Goal: Contribute content

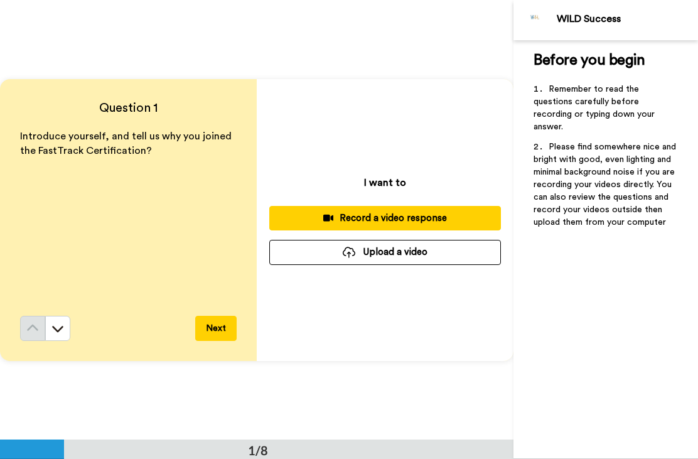
click at [350, 221] on div "Record a video response" at bounding box center [385, 218] width 212 height 13
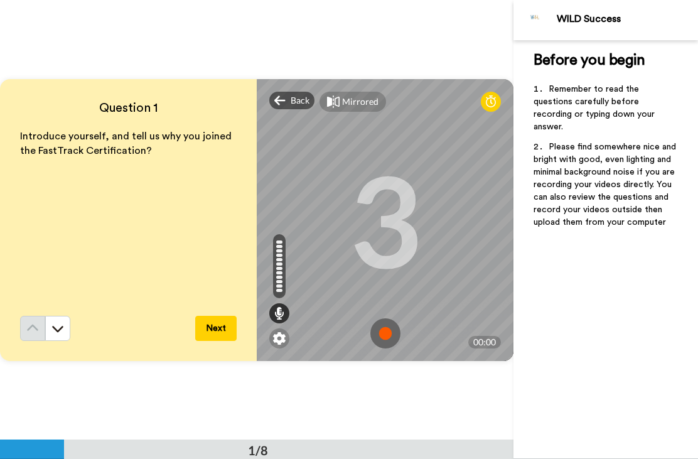
click at [207, 318] on button "Next" at bounding box center [215, 328] width 41 height 25
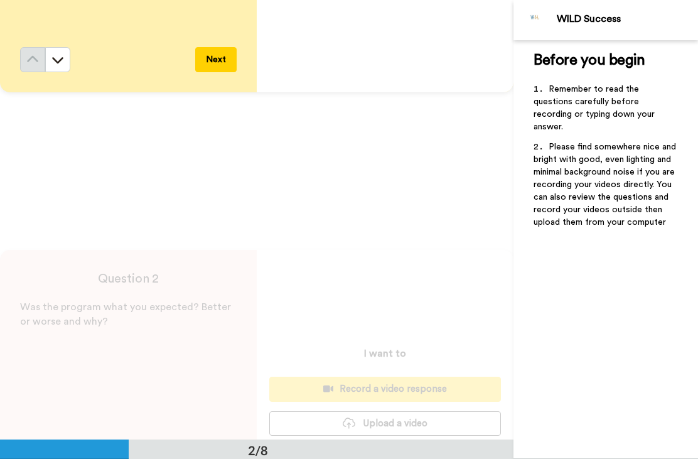
scroll to position [440, 0]
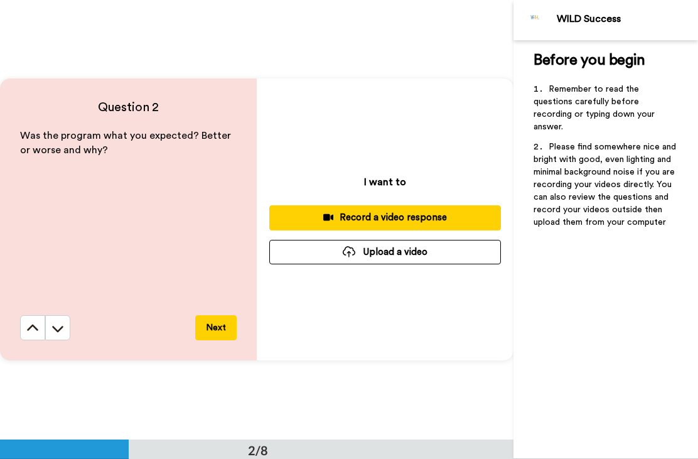
click at [28, 333] on icon at bounding box center [32, 328] width 13 height 13
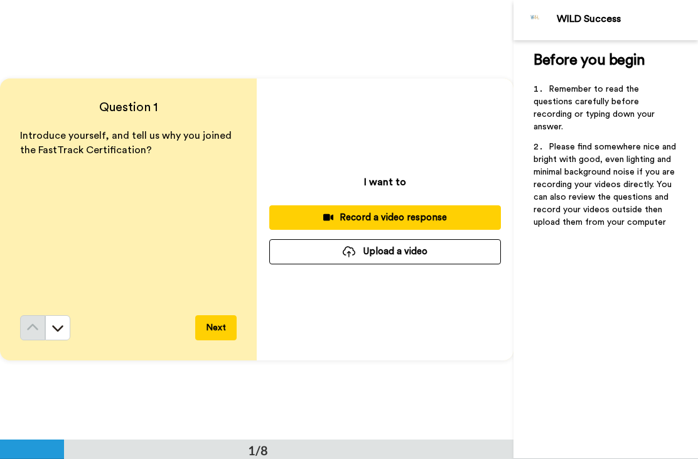
scroll to position [0, 0]
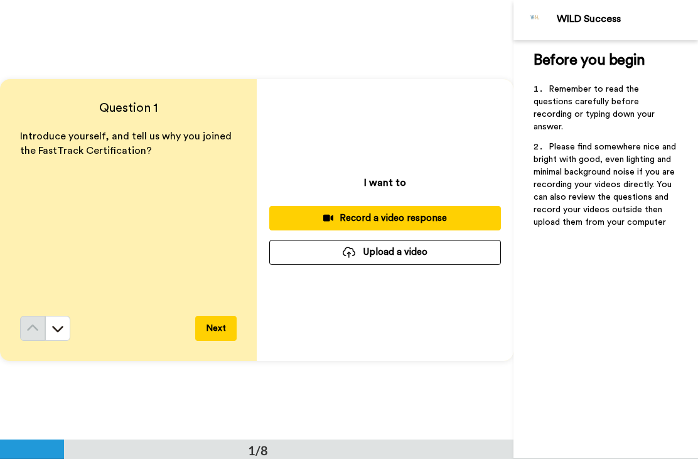
click at [375, 216] on div "Record a video response" at bounding box center [385, 218] width 212 height 13
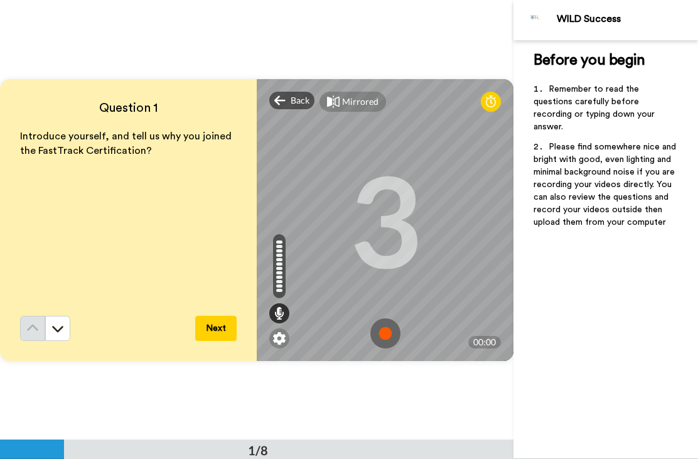
click at [385, 333] on img at bounding box center [385, 333] width 30 height 30
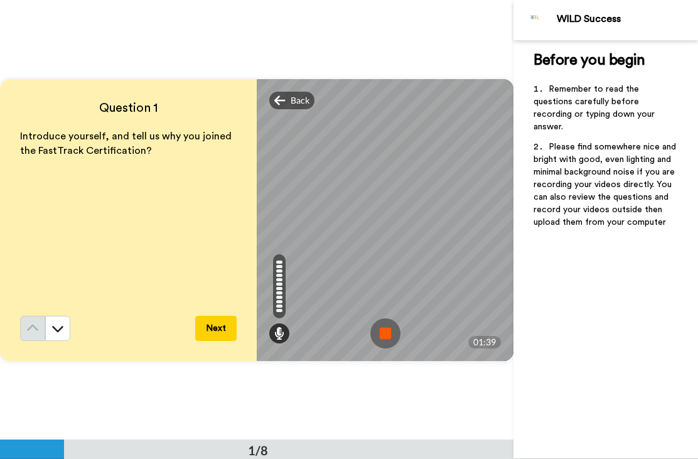
click at [221, 325] on button "Next" at bounding box center [215, 328] width 41 height 25
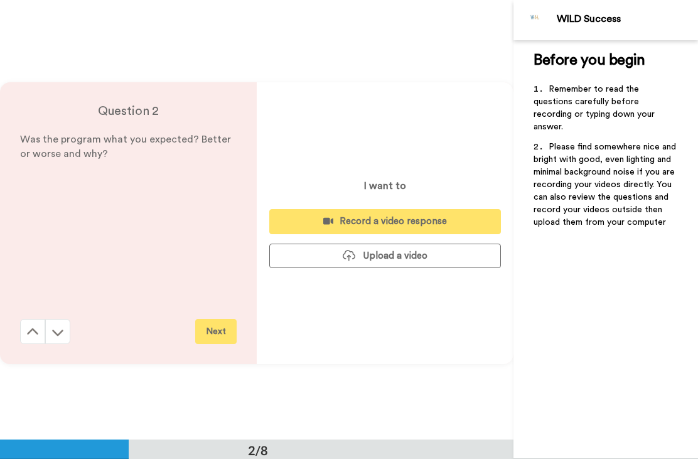
scroll to position [440, 0]
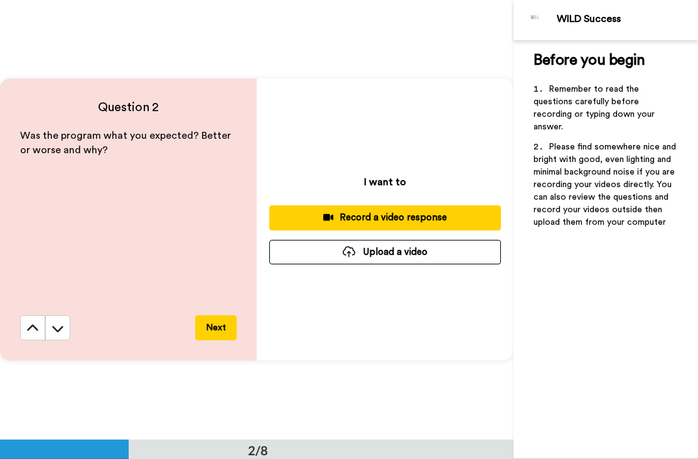
click at [382, 215] on div "Record a video response" at bounding box center [385, 217] width 212 height 13
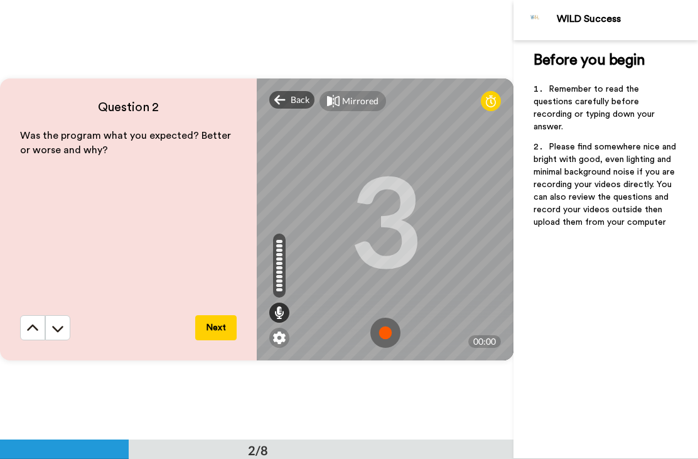
click at [395, 335] on img at bounding box center [385, 333] width 30 height 30
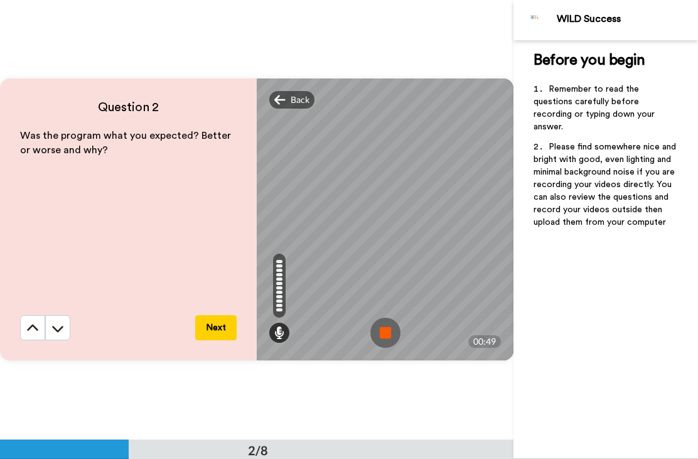
click at [221, 319] on button "Next" at bounding box center [215, 327] width 41 height 25
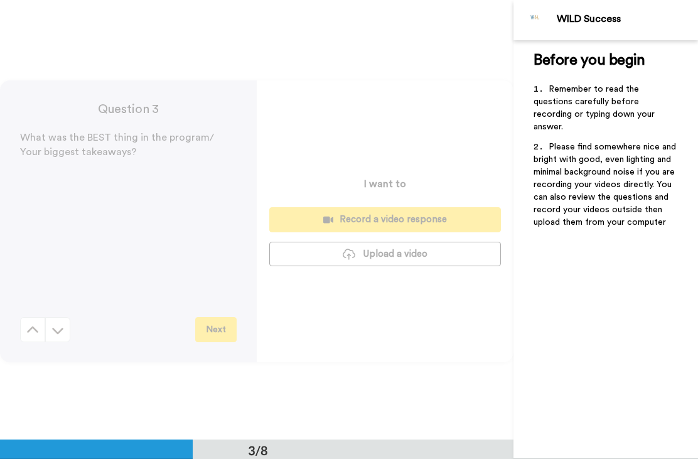
scroll to position [879, 0]
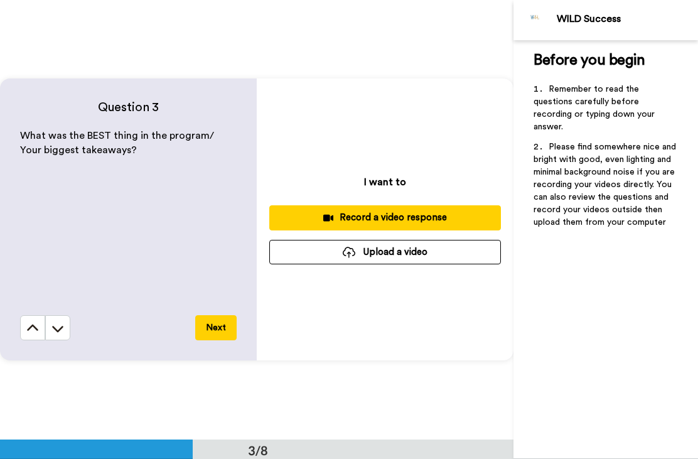
click at [310, 213] on div "Record a video response" at bounding box center [385, 217] width 212 height 13
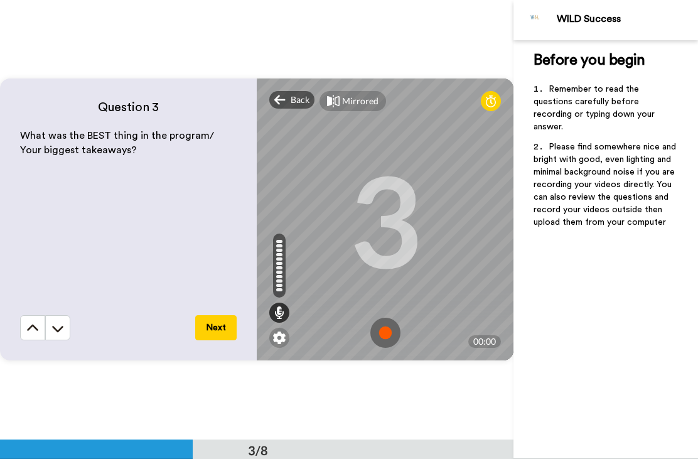
click at [387, 336] on img at bounding box center [385, 333] width 30 height 30
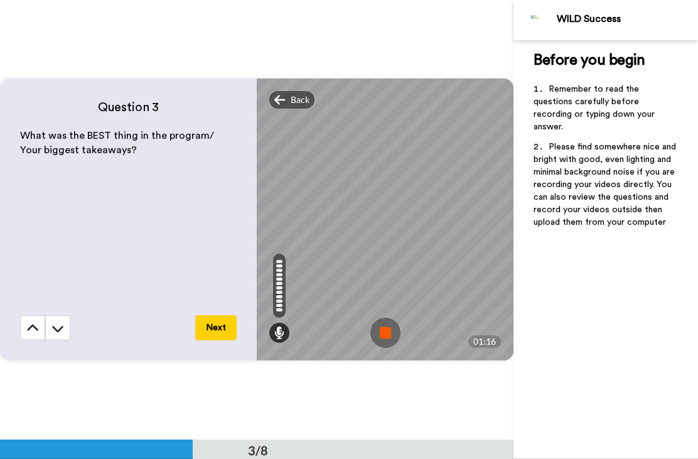
click at [214, 323] on button "Next" at bounding box center [215, 327] width 41 height 25
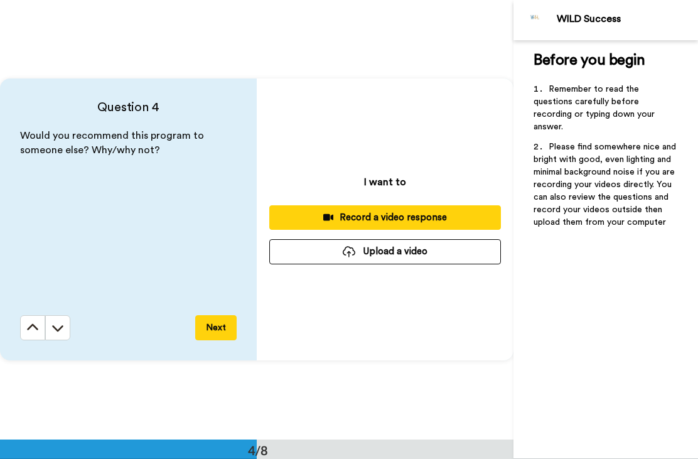
scroll to position [1319, 0]
click at [390, 212] on div "Record a video response" at bounding box center [385, 217] width 212 height 13
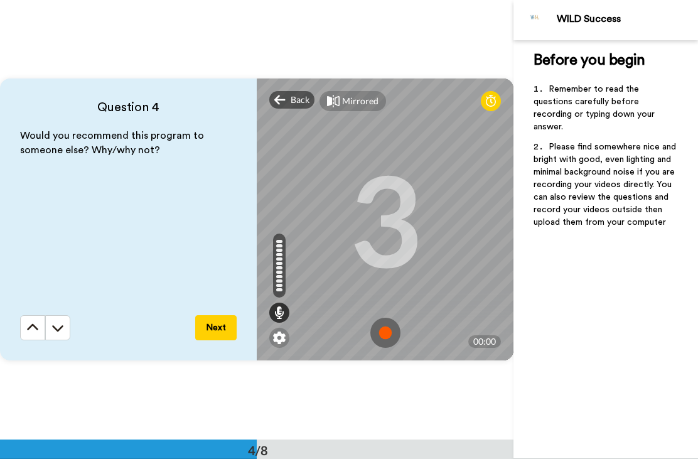
click at [378, 333] on img at bounding box center [385, 333] width 30 height 30
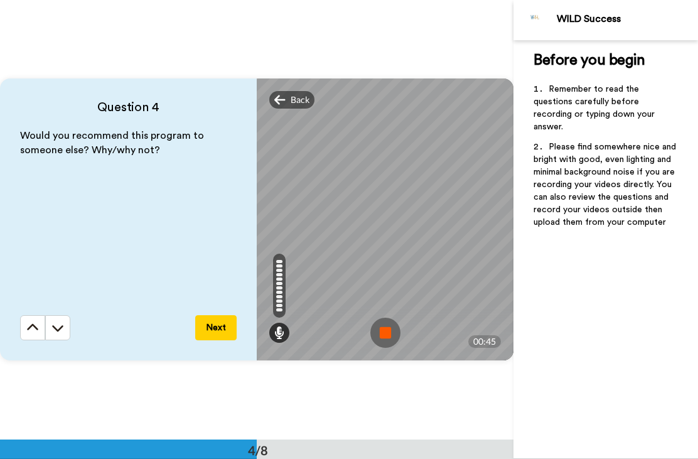
click at [221, 329] on button "Next" at bounding box center [215, 327] width 41 height 25
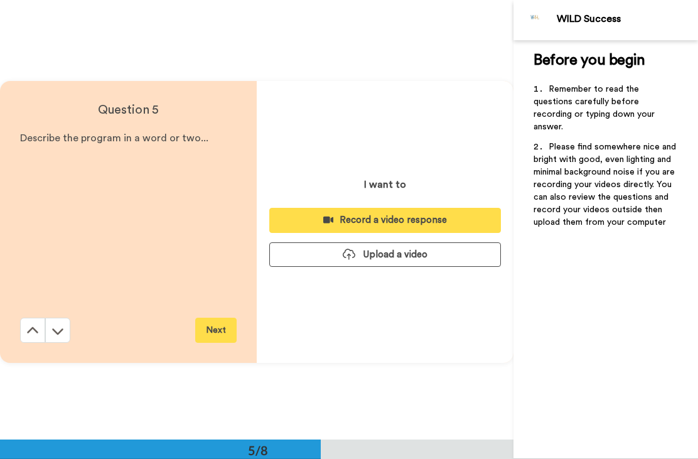
scroll to position [1759, 0]
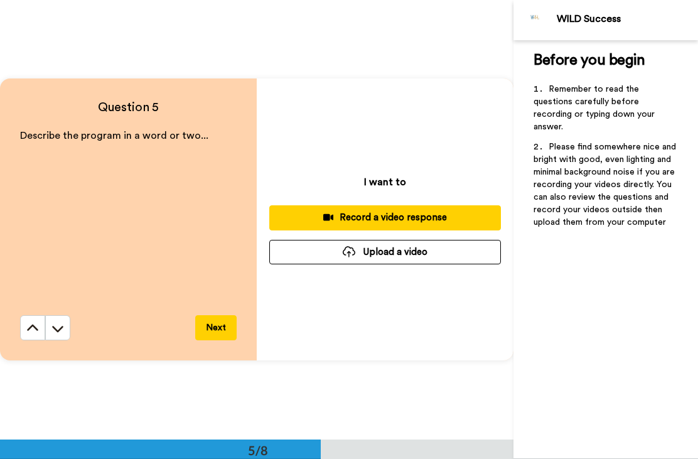
click at [443, 223] on div "Record a video response" at bounding box center [385, 217] width 212 height 13
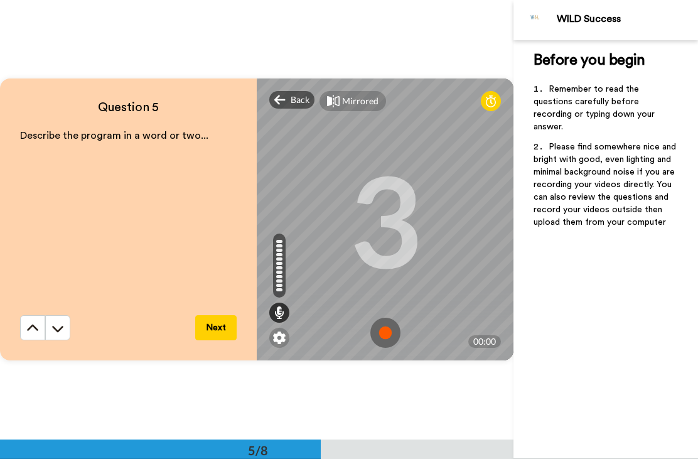
click at [393, 334] on img at bounding box center [385, 333] width 30 height 30
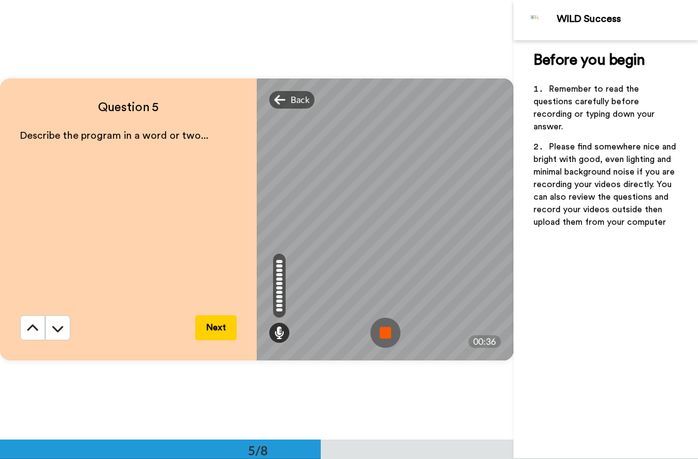
click at [221, 333] on button "Next" at bounding box center [215, 327] width 41 height 25
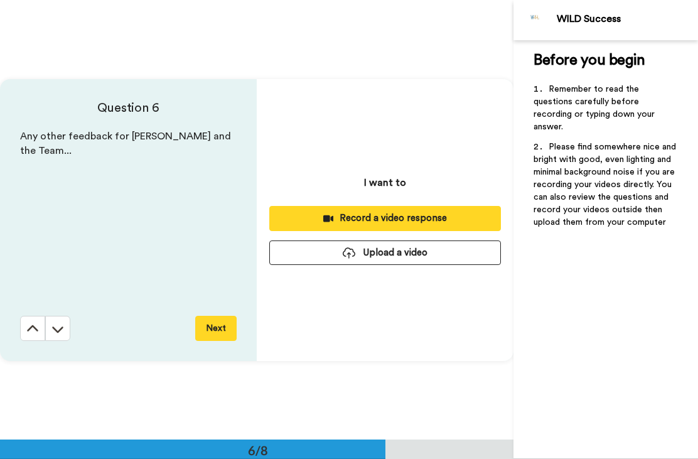
scroll to position [2198, 0]
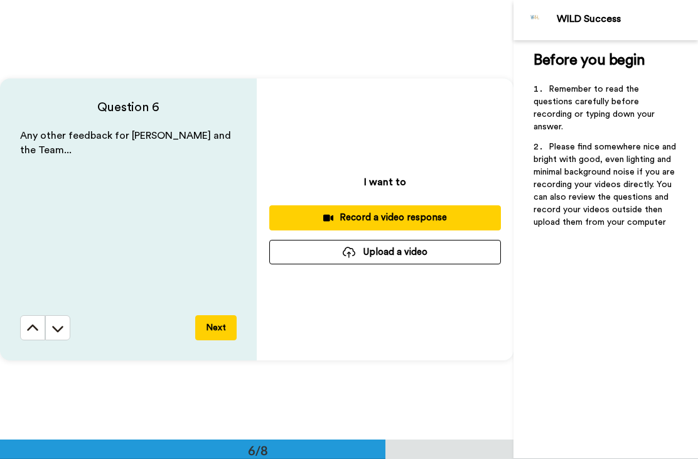
click at [393, 215] on div "Record a video response" at bounding box center [385, 217] width 212 height 13
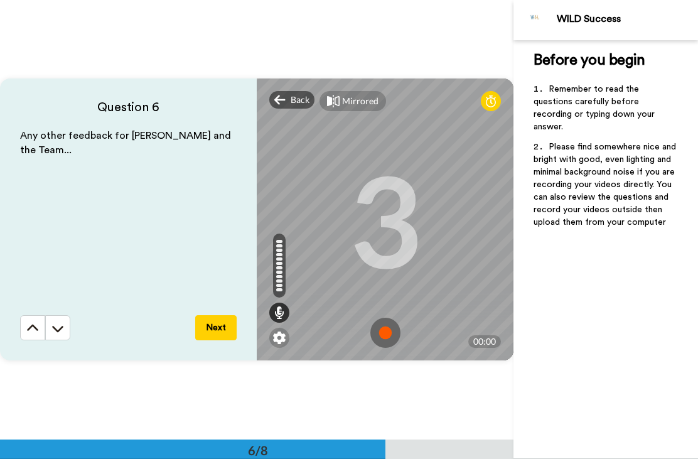
click at [387, 328] on img at bounding box center [385, 333] width 30 height 30
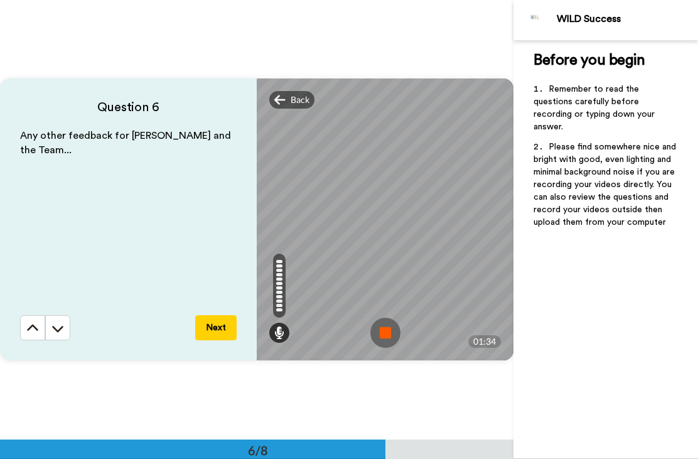
click at [220, 330] on button "Next" at bounding box center [215, 327] width 41 height 25
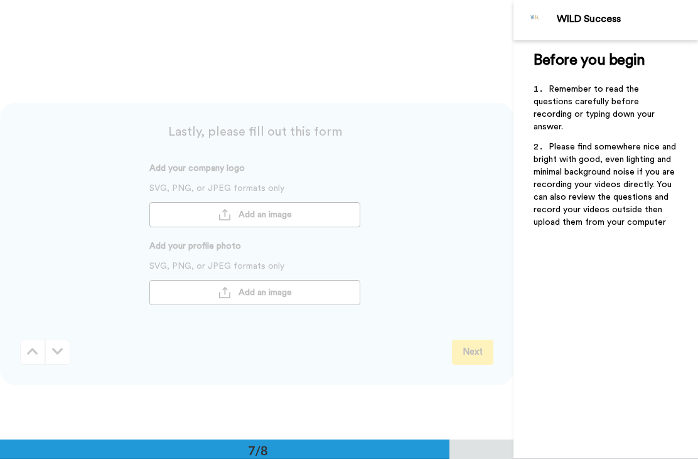
scroll to position [2638, 0]
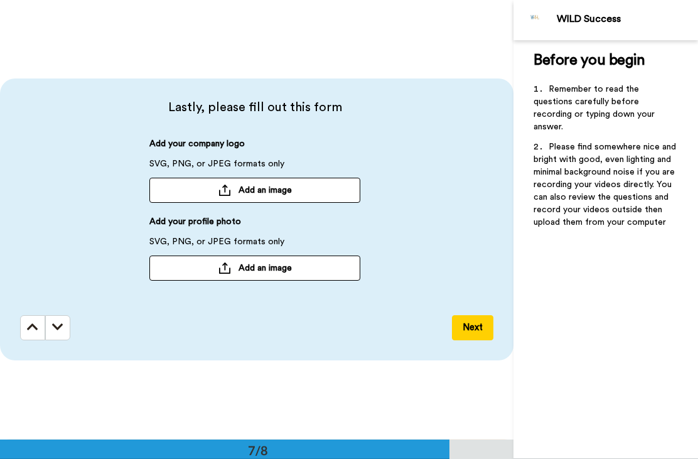
click at [264, 268] on span "Add an image" at bounding box center [264, 268] width 53 height 13
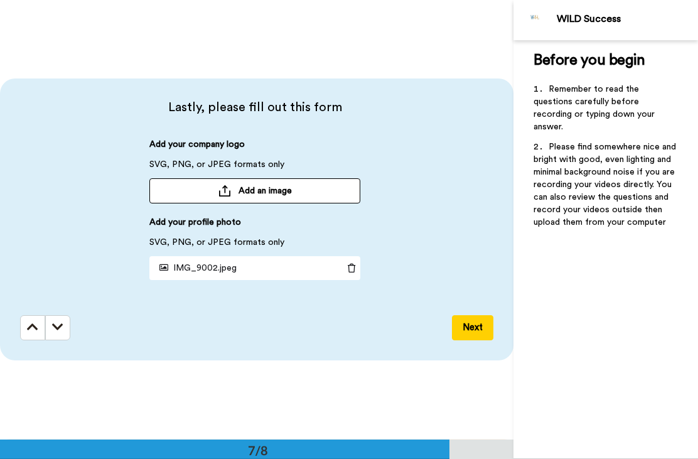
click at [484, 326] on button "Next" at bounding box center [472, 327] width 41 height 25
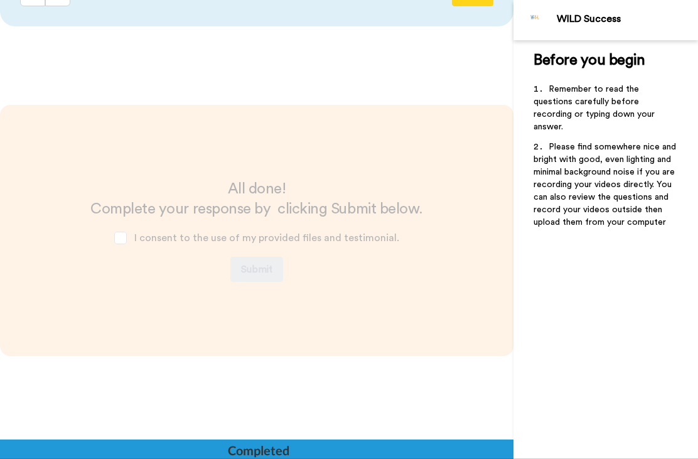
scroll to position [2983, 0]
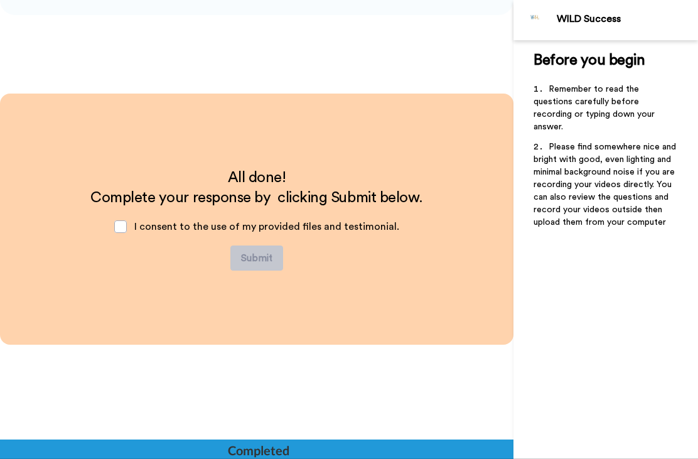
click at [127, 228] on span at bounding box center [120, 226] width 13 height 13
click at [127, 230] on span at bounding box center [120, 226] width 13 height 13
click at [127, 225] on span at bounding box center [120, 226] width 13 height 13
click at [127, 223] on span at bounding box center [120, 226] width 13 height 13
click at [127, 226] on span at bounding box center [120, 226] width 13 height 13
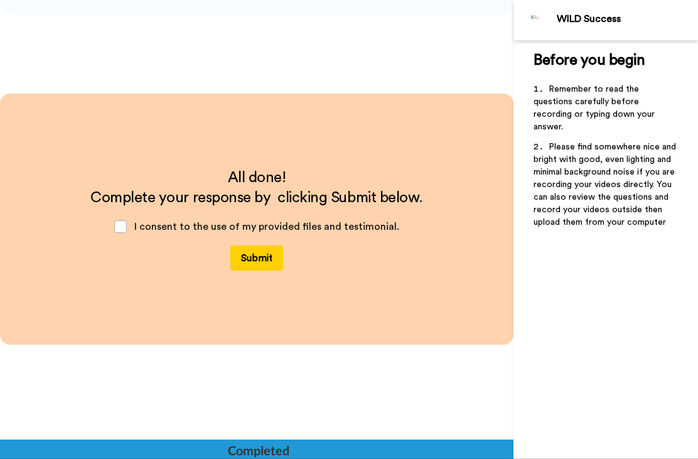
click at [262, 259] on button "Submit" at bounding box center [256, 257] width 53 height 25
